Goal: Task Accomplishment & Management: Manage account settings

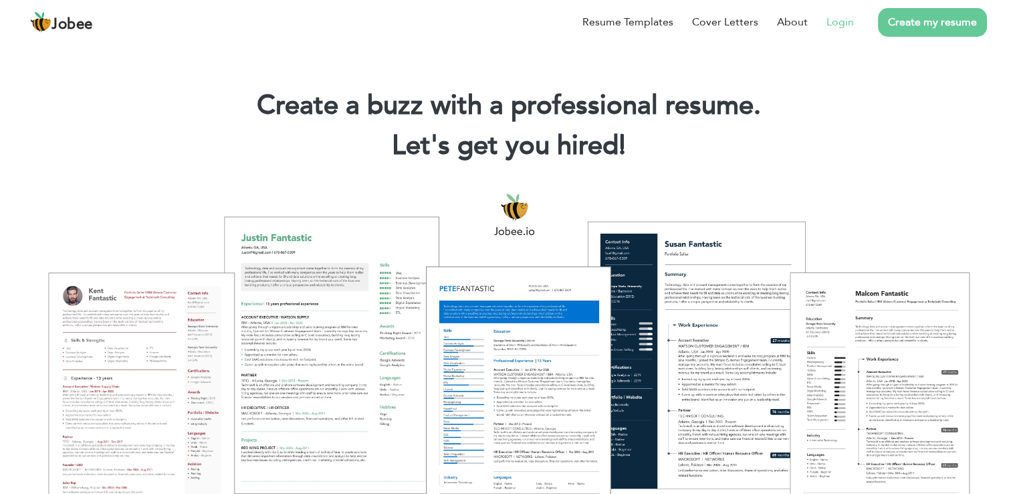
click at [848, 23] on link "Login" at bounding box center [840, 22] width 27 height 16
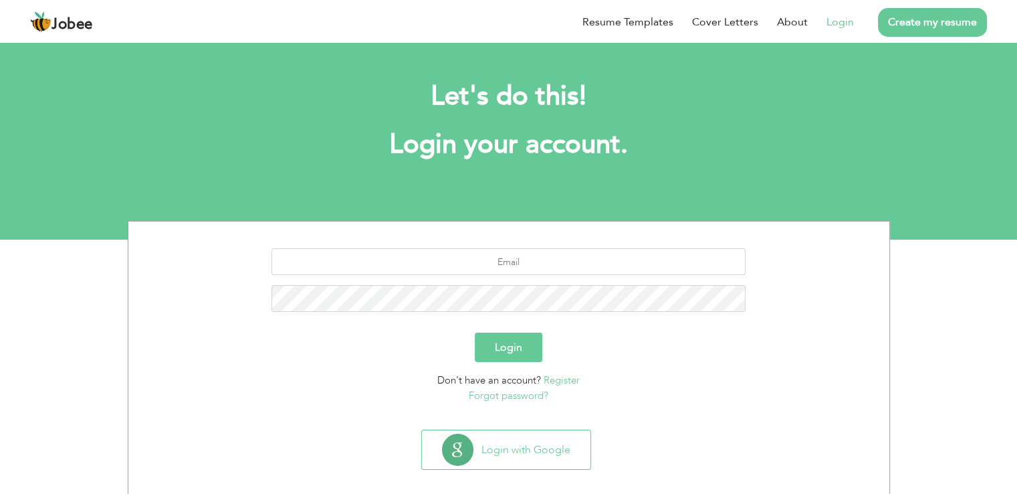
scroll to position [13, 0]
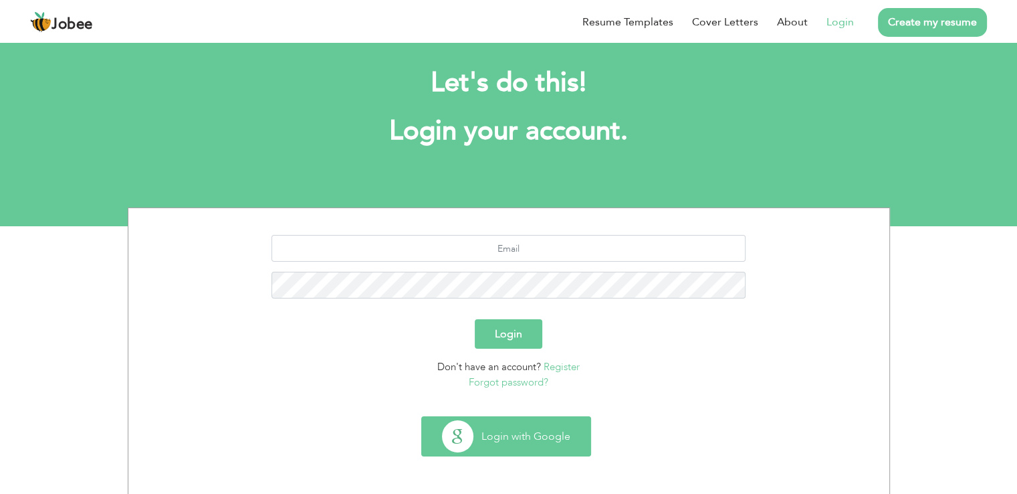
click at [535, 435] on button "Login with Google" at bounding box center [506, 436] width 169 height 39
